Goal: Register for event/course

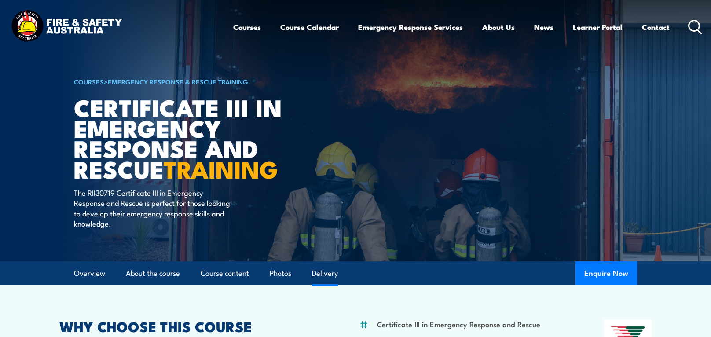
click at [333, 278] on link "Delivery" at bounding box center [325, 273] width 26 height 23
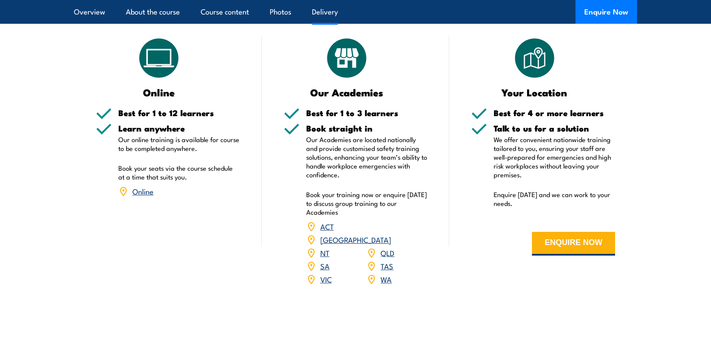
scroll to position [1759, 0]
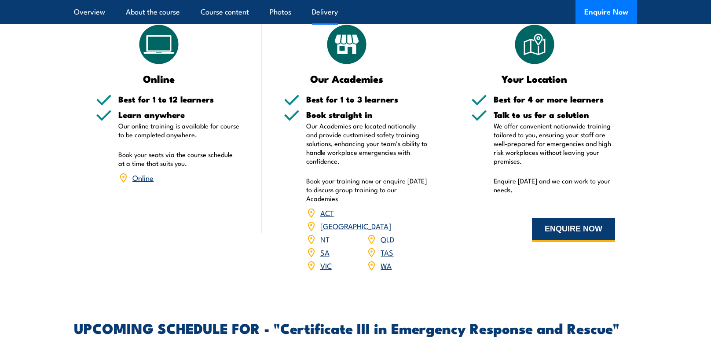
click at [585, 227] on button "ENQUIRE NOW" at bounding box center [573, 230] width 83 height 24
click at [388, 220] on link "[GEOGRAPHIC_DATA]" at bounding box center [355, 225] width 71 height 11
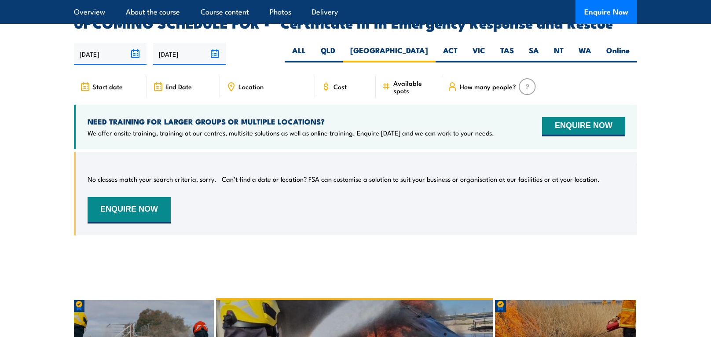
click at [246, 83] on span "Location" at bounding box center [250, 86] width 25 height 7
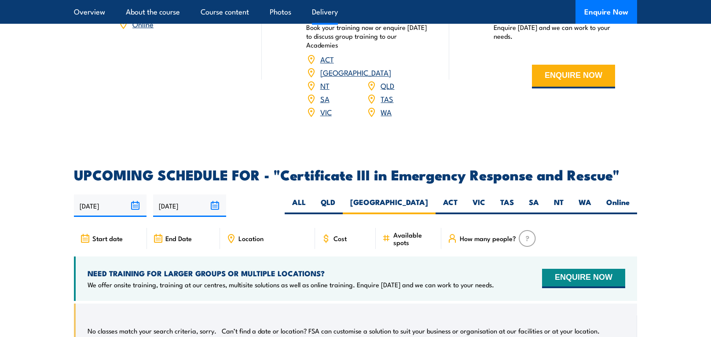
scroll to position [1932, 0]
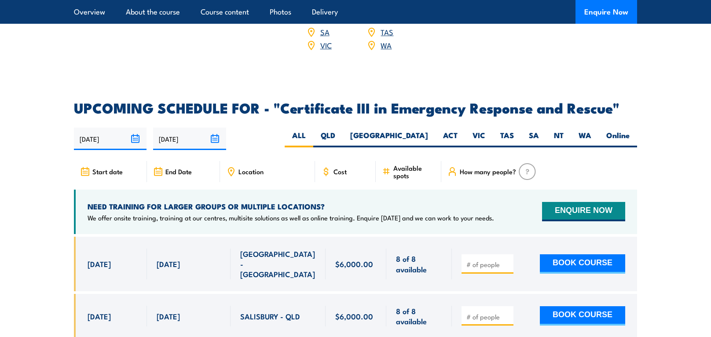
scroll to position [2023, 0]
